Goal: Navigation & Orientation: Find specific page/section

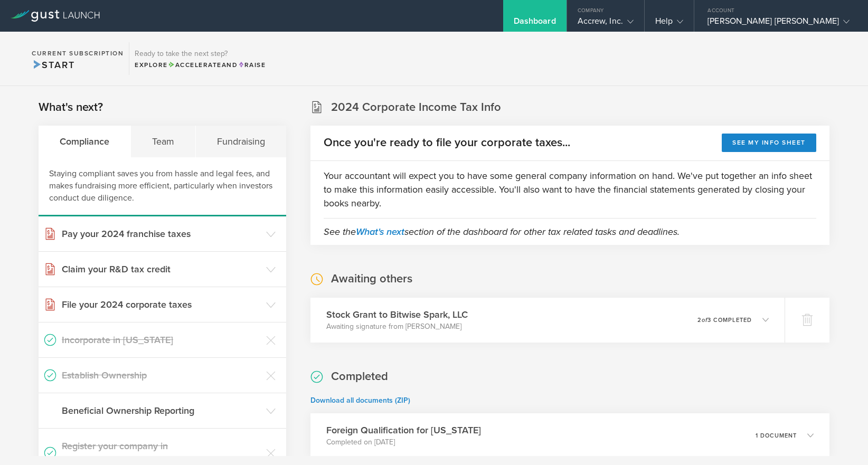
click at [644, 27] on div "Accrew, Inc." at bounding box center [605, 24] width 77 height 16
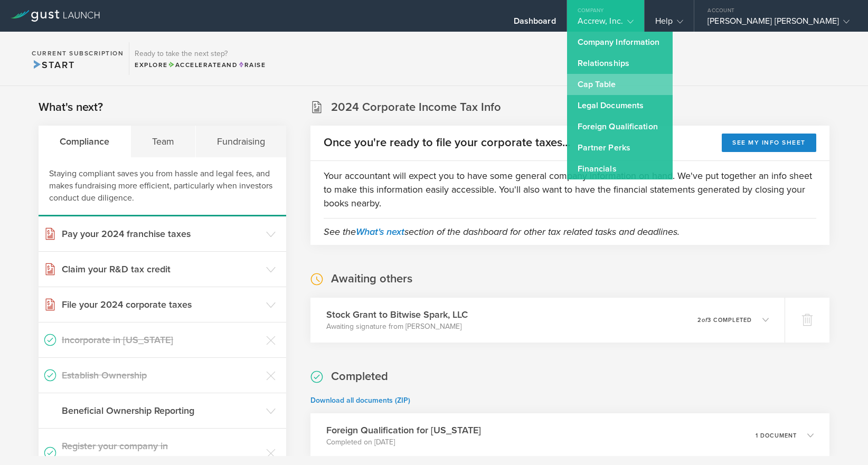
click at [645, 80] on link "Cap Table" at bounding box center [620, 84] width 106 height 21
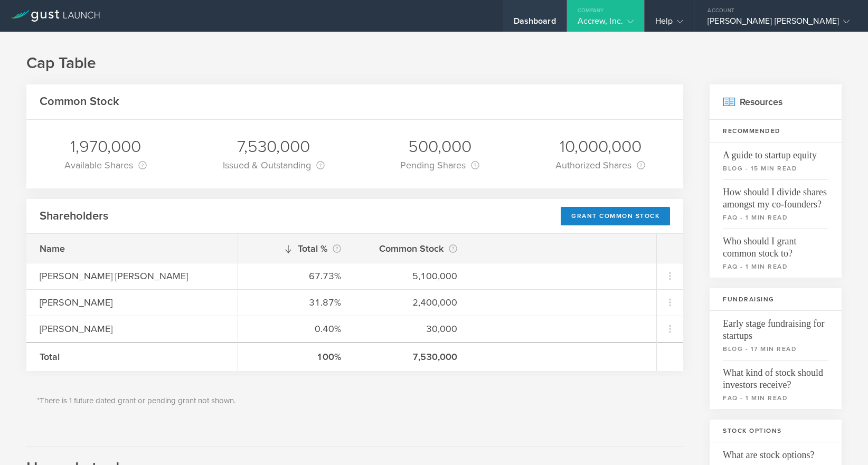
click at [567, 12] on div "Dashboard" at bounding box center [534, 16] width 63 height 32
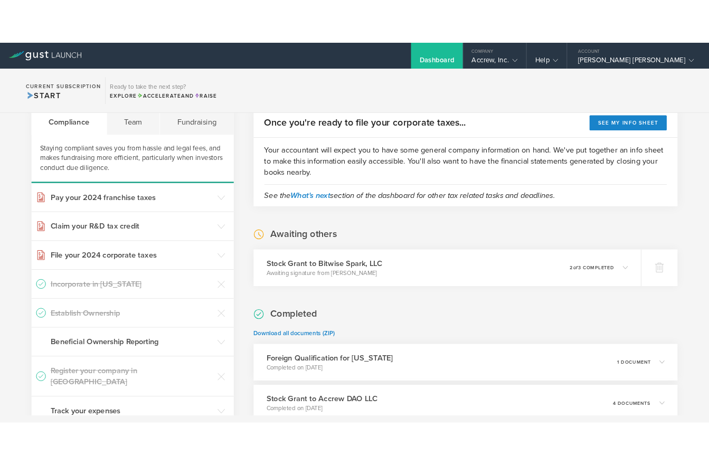
scroll to position [68, 0]
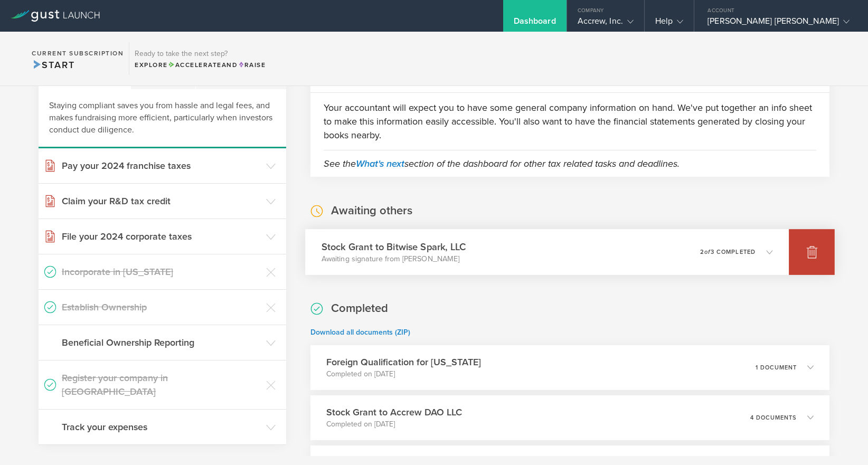
click at [807, 255] on icon at bounding box center [812, 253] width 11 height 10
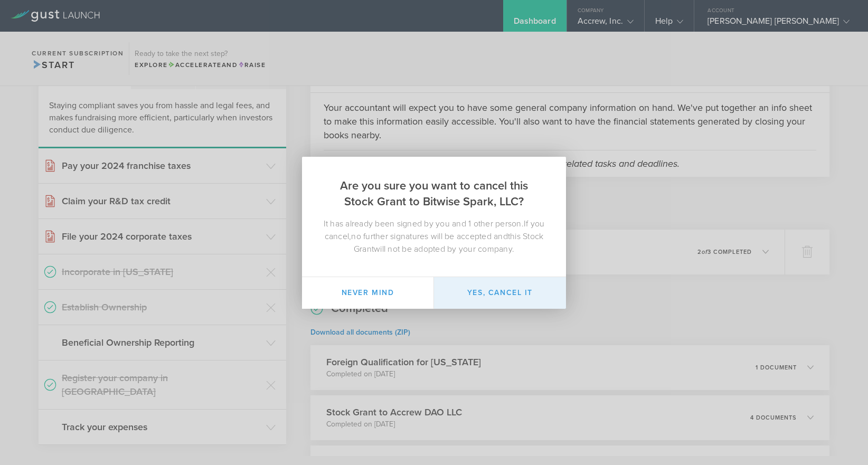
click at [483, 289] on button "Yes, cancel it" at bounding box center [500, 293] width 132 height 32
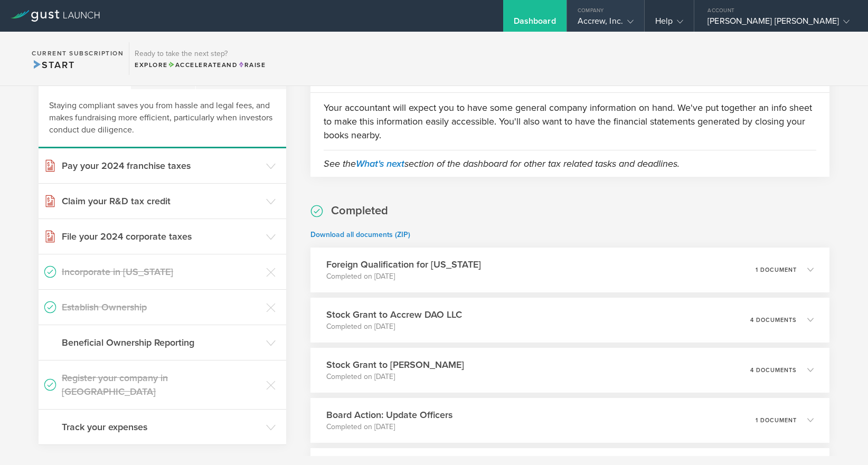
click at [634, 22] on icon at bounding box center [630, 21] width 6 height 6
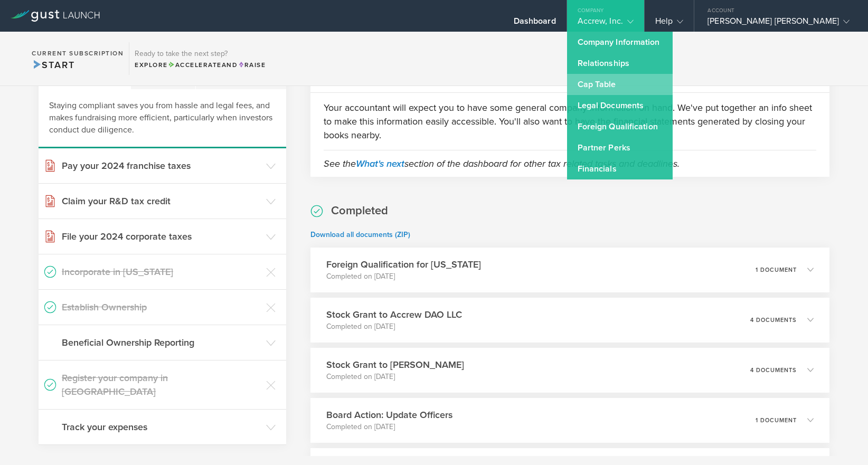
click at [633, 87] on link "Cap Table" at bounding box center [620, 84] width 106 height 21
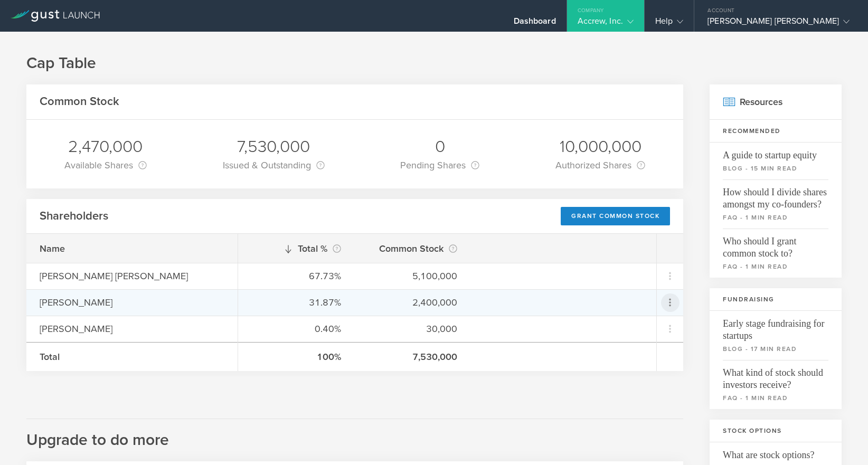
click at [665, 308] on icon at bounding box center [670, 302] width 13 height 13
click at [610, 396] on md-backdrop at bounding box center [434, 232] width 868 height 465
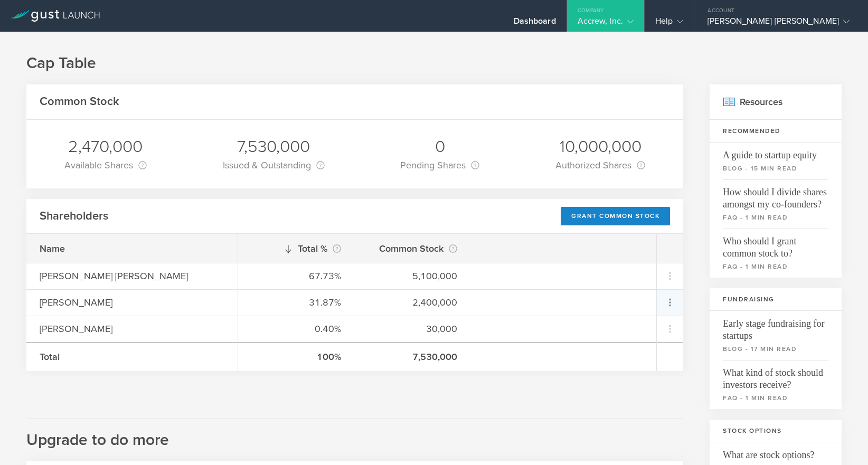
click at [676, 296] on div "Common Stock 2,470,000 Available Shares This is the number of shares that the c…" at bounding box center [433, 419] width 815 height 670
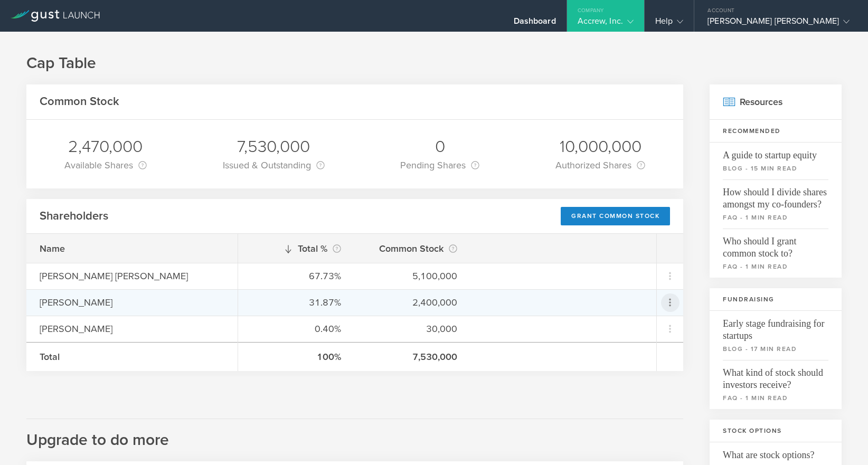
click at [670, 298] on icon at bounding box center [670, 303] width 18 height 18
click at [548, 386] on md-backdrop at bounding box center [434, 232] width 868 height 465
